Goal: Task Accomplishment & Management: Complete application form

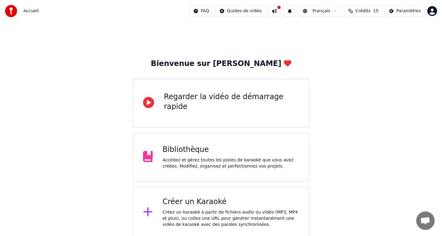
click at [187, 195] on div "Créer un Karaoké Créez un karaoké à partir de fichiers audio ou vidéo (MP3, MP4…" at bounding box center [221, 213] width 177 height 52
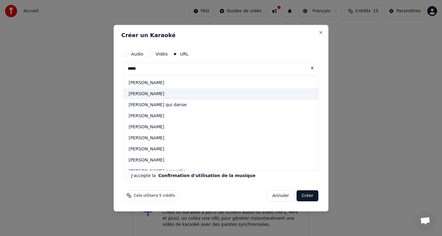
click at [160, 96] on div "[PERSON_NAME]" at bounding box center [221, 93] width 195 height 11
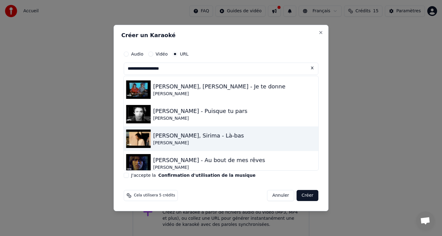
scroll to position [5, 0]
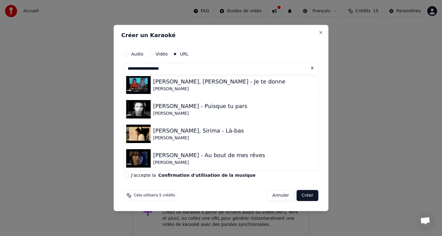
click at [202, 68] on input "**********" at bounding box center [221, 69] width 195 height 12
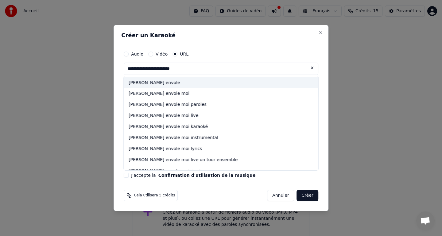
click at [194, 83] on div "jean jacques goldman envole" at bounding box center [221, 82] width 195 height 11
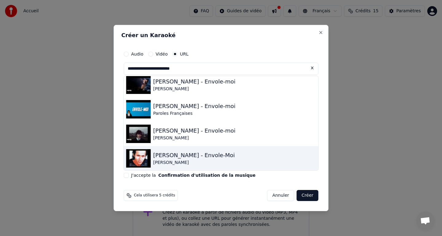
scroll to position [79, 0]
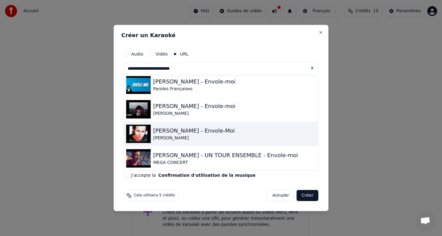
click at [166, 126] on div "[PERSON_NAME] - Envole-Moi" at bounding box center [194, 130] width 82 height 9
type input "**********"
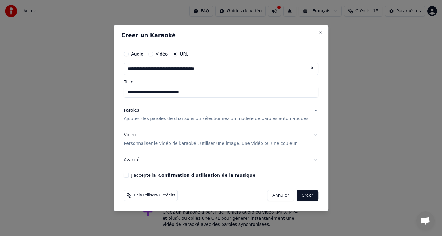
click at [168, 118] on p "Ajoutez des paroles de chansons ou sélectionnez un modèle de paroles automatiqu…" at bounding box center [216, 119] width 185 height 6
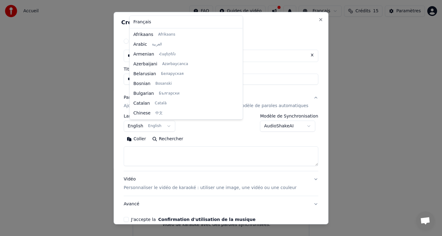
click at [173, 128] on body "**********" at bounding box center [221, 119] width 442 height 238
select select "**"
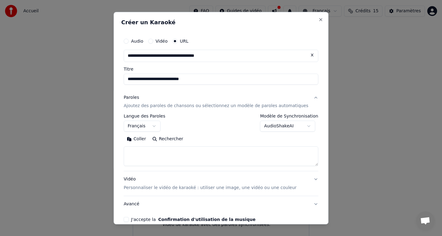
click at [144, 139] on button "Coller" at bounding box center [136, 139] width 25 height 10
type textarea "**********"
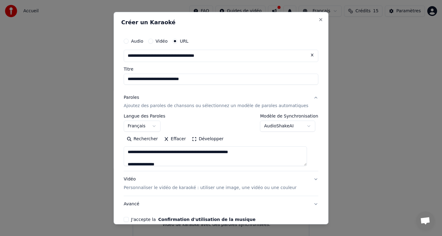
click at [135, 218] on div "J'accepte la Confirmation d'utilisation de la musique" at bounding box center [221, 219] width 195 height 5
click at [129, 218] on button "J'accepte la Confirmation d'utilisation de la musique" at bounding box center [126, 219] width 5 height 5
click at [262, 202] on button "Avancé" at bounding box center [221, 204] width 195 height 16
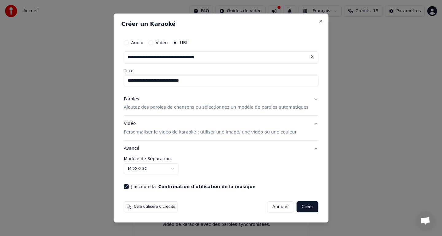
click at [297, 206] on button "Créer" at bounding box center [307, 206] width 21 height 11
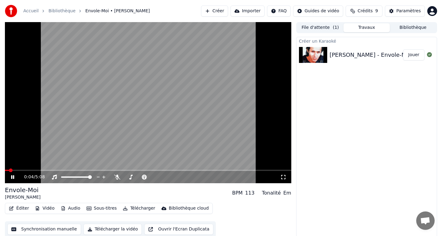
click at [15, 170] on span at bounding box center [148, 170] width 286 height 1
click at [15, 177] on icon at bounding box center [17, 177] width 14 height 5
click at [28, 226] on button "Synchronisation manuelle" at bounding box center [44, 229] width 74 height 11
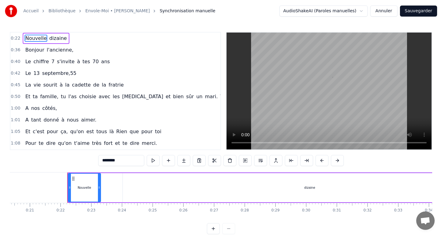
scroll to position [0, 651]
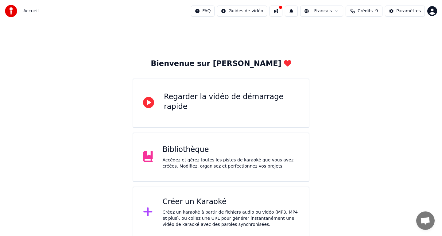
click at [199, 191] on div "Créer un Karaoké Créez un karaoké à partir de fichiers audio ou vidéo (MP3, MP4…" at bounding box center [221, 213] width 177 height 52
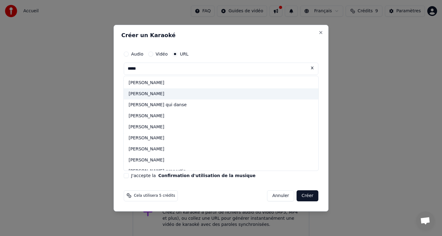
click at [164, 96] on div "[PERSON_NAME]" at bounding box center [221, 93] width 195 height 11
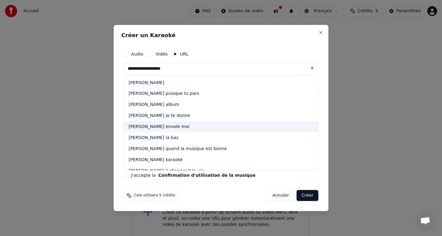
click at [184, 123] on div "[PERSON_NAME] envole moi" at bounding box center [221, 126] width 195 height 11
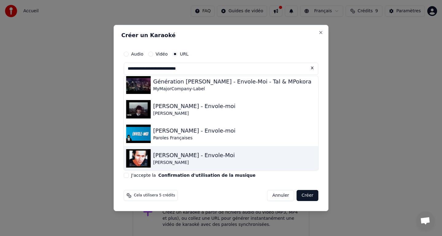
scroll to position [79, 0]
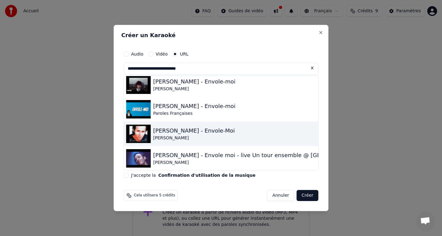
click at [201, 129] on div "[PERSON_NAME] - Envole-Moi" at bounding box center [194, 130] width 82 height 9
type input "**********"
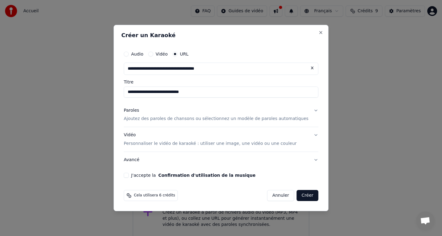
click at [185, 122] on p "Ajoutez des paroles de chansons ou sélectionnez un modèle de paroles automatiqu…" at bounding box center [216, 119] width 185 height 6
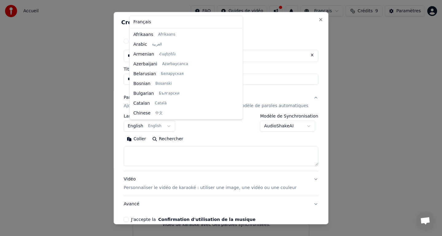
click at [172, 126] on body "**********" at bounding box center [221, 119] width 442 height 238
select select "**"
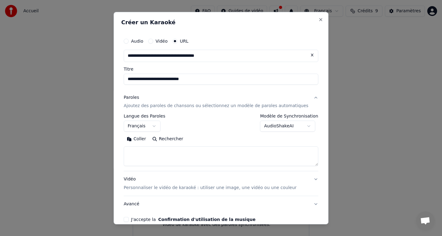
click at [145, 140] on button "Coller" at bounding box center [136, 139] width 25 height 10
type textarea "**********"
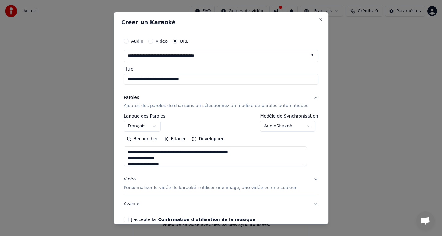
click at [129, 219] on button "J'accepte la Confirmation d'utilisation de la musique" at bounding box center [126, 219] width 5 height 5
click at [239, 205] on button "Avancé" at bounding box center [221, 204] width 195 height 16
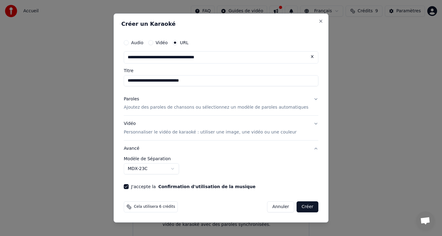
click at [301, 206] on button "Créer" at bounding box center [307, 206] width 21 height 11
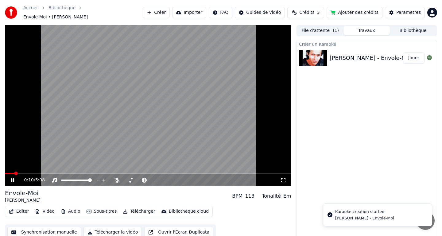
click at [14, 173] on span at bounding box center [148, 173] width 286 height 1
click at [10, 180] on icon at bounding box center [17, 180] width 14 height 5
click at [34, 173] on span at bounding box center [148, 173] width 286 height 1
click at [47, 172] on video at bounding box center [148, 105] width 286 height 161
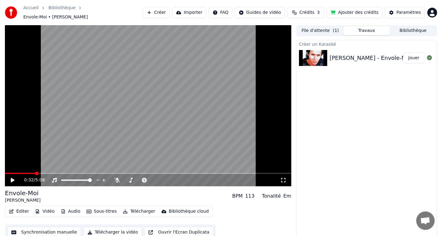
click at [52, 172] on video at bounding box center [148, 105] width 286 height 161
click at [50, 173] on span at bounding box center [148, 173] width 286 height 1
click at [67, 173] on span at bounding box center [148, 173] width 286 height 1
click at [83, 173] on span at bounding box center [148, 173] width 286 height 1
click at [12, 181] on icon at bounding box center [12, 180] width 3 height 4
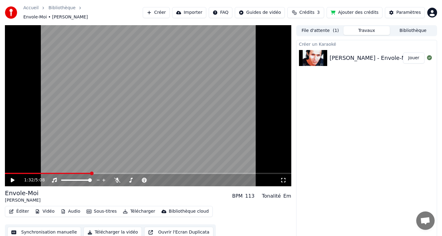
click at [73, 172] on video at bounding box center [148, 105] width 286 height 161
click at [74, 172] on video at bounding box center [148, 105] width 286 height 161
click at [80, 172] on video at bounding box center [148, 105] width 286 height 161
click at [86, 173] on span at bounding box center [46, 173] width 82 height 1
click at [165, 180] on span at bounding box center [165, 180] width 4 height 4
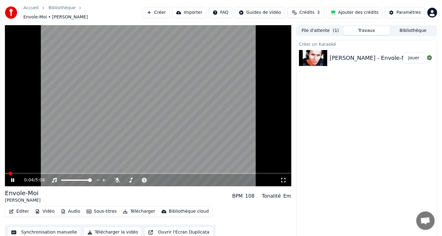
click at [8, 173] on span at bounding box center [7, 173] width 4 height 1
click at [15, 174] on span at bounding box center [10, 173] width 10 height 1
click at [20, 174] on span at bounding box center [22, 174] width 4 height 4
click at [16, 179] on icon at bounding box center [17, 180] width 14 height 5
click at [31, 230] on button "Synchronisation manuelle" at bounding box center [44, 232] width 74 height 11
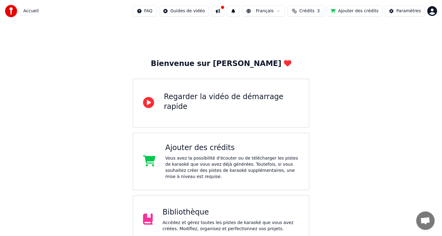
click at [191, 210] on div "Bibliothèque" at bounding box center [231, 212] width 137 height 10
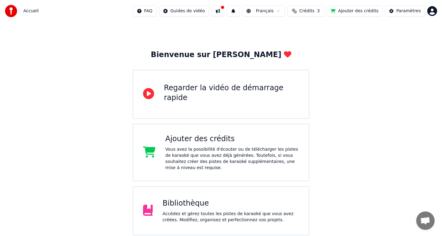
scroll to position [12, 0]
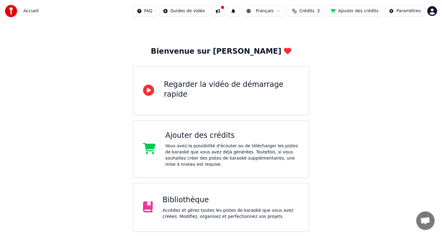
click at [353, 17] on div "Accueil FAQ Guides de vidéo Français Crédits 3 Ajouter des crédits Paramètres" at bounding box center [221, 11] width 442 height 22
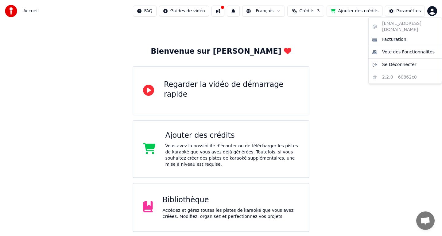
click at [432, 14] on html "Accueil FAQ Guides de vidéo Français Crédits 3 Ajouter des crédits Paramètres B…" at bounding box center [221, 138] width 442 height 301
click at [402, 62] on span "Se Déconnecter" at bounding box center [399, 65] width 34 height 6
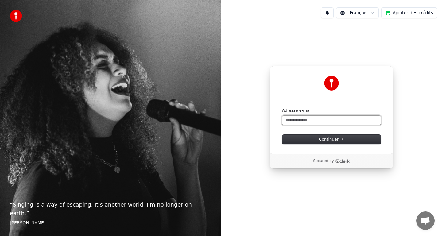
click at [359, 118] on input "Adresse e-mail" at bounding box center [331, 120] width 99 height 9
type input "*"
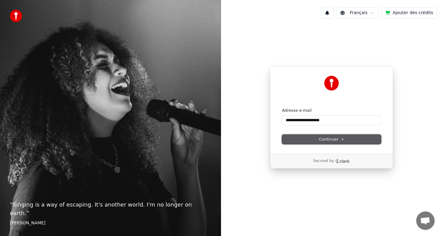
click at [360, 141] on button "Continuer" at bounding box center [331, 139] width 99 height 9
type input "**********"
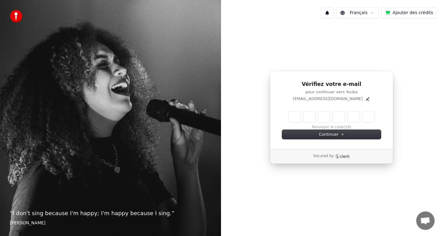
click at [290, 120] on input "Enter verification code" at bounding box center [331, 116] width 86 height 11
type input "******"
